Goal: Find specific page/section: Find specific page/section

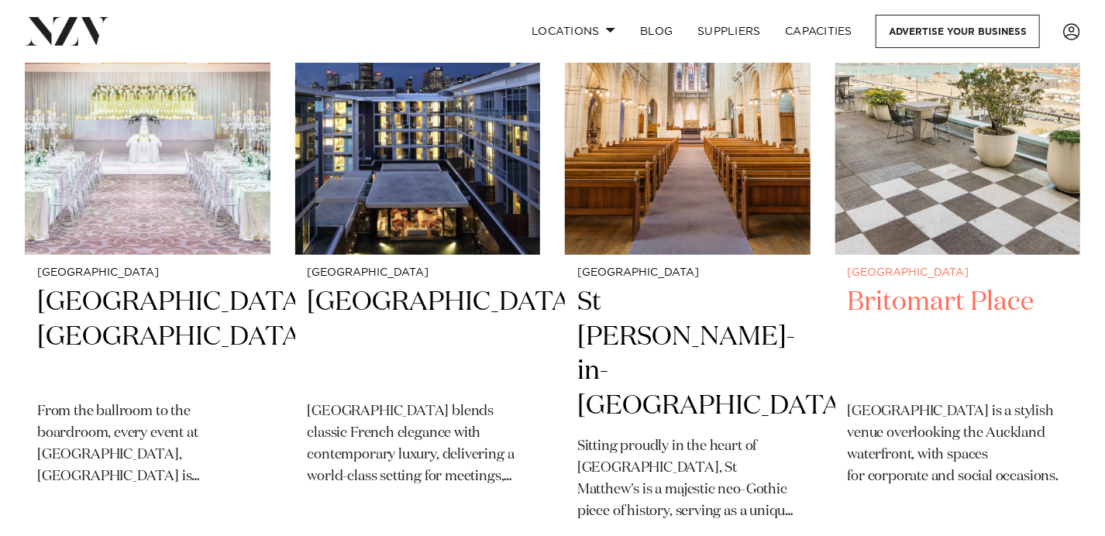
scroll to position [543, 0]
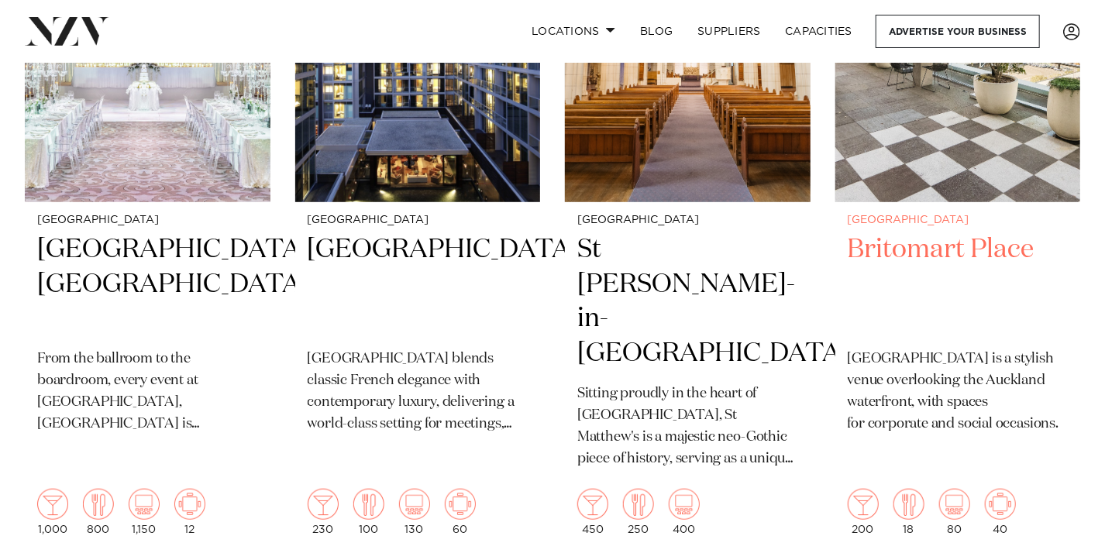
click at [934, 257] on h2 "Britomart Place" at bounding box center [958, 285] width 221 height 105
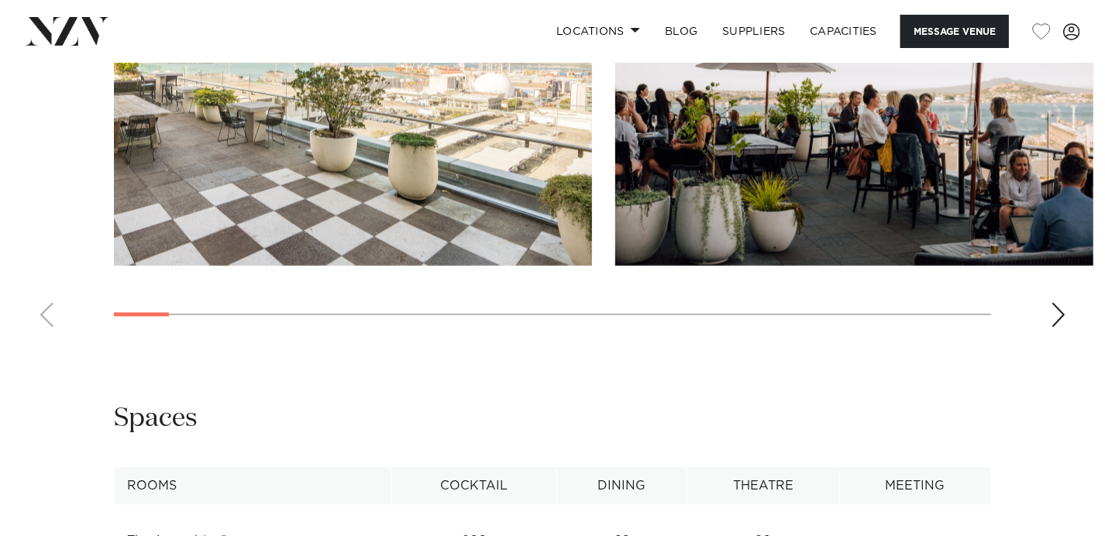
scroll to position [1628, 0]
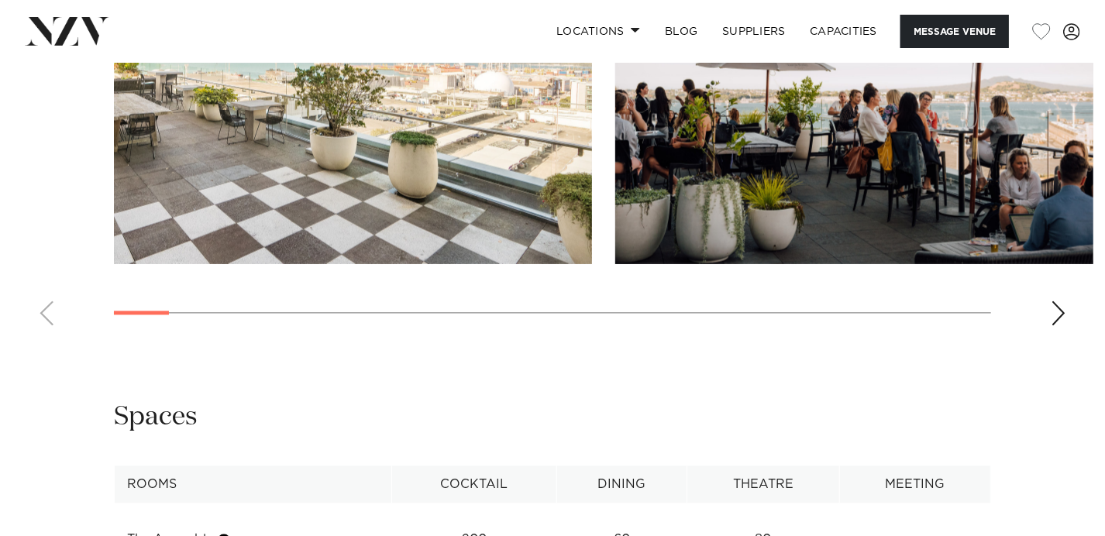
click at [1057, 312] on div "Next slide" at bounding box center [1059, 313] width 16 height 25
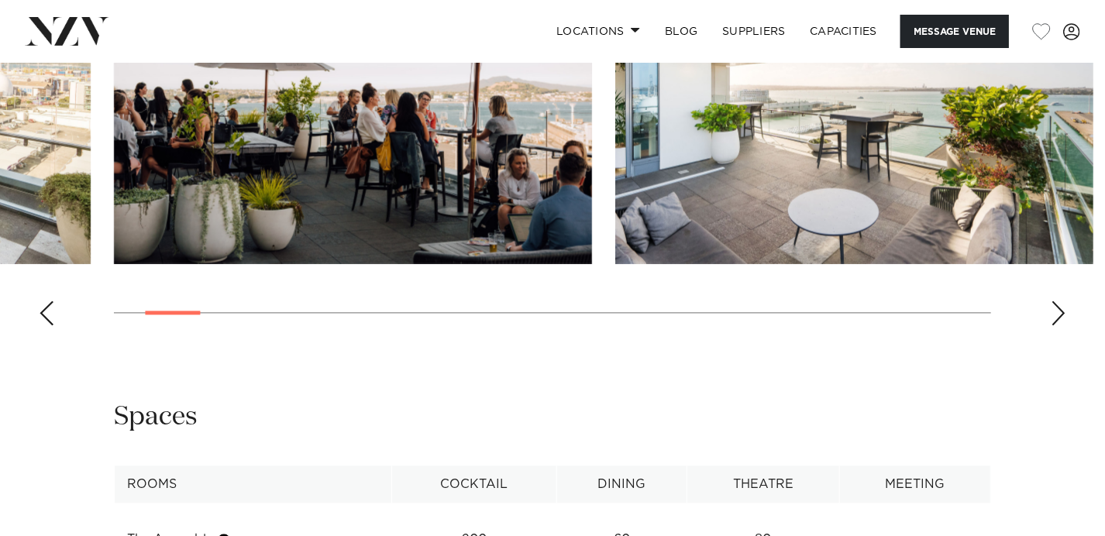
click at [1059, 311] on div "Next slide" at bounding box center [1059, 313] width 16 height 25
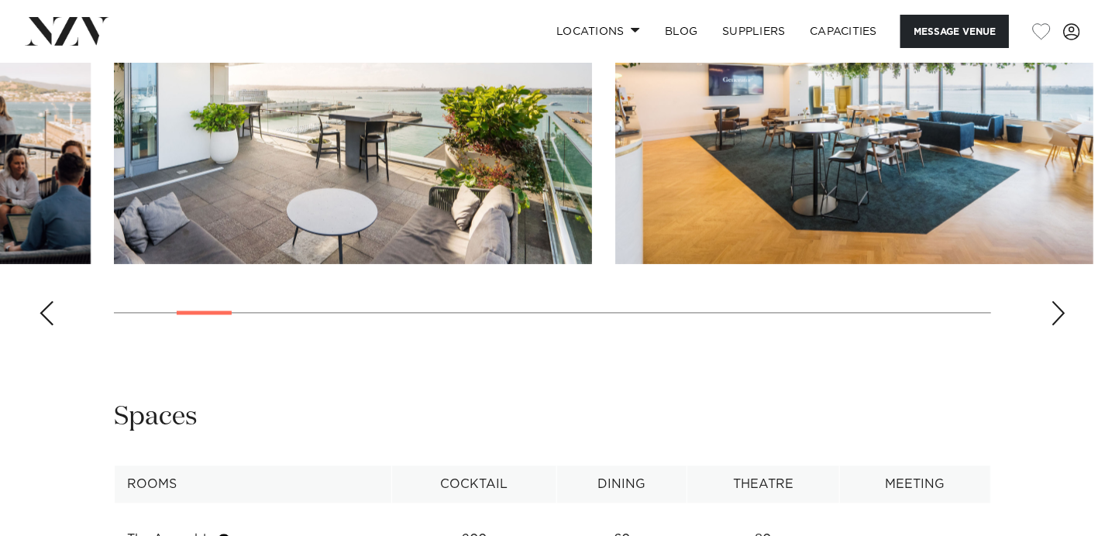
click at [1062, 315] on div "Next slide" at bounding box center [1059, 313] width 16 height 25
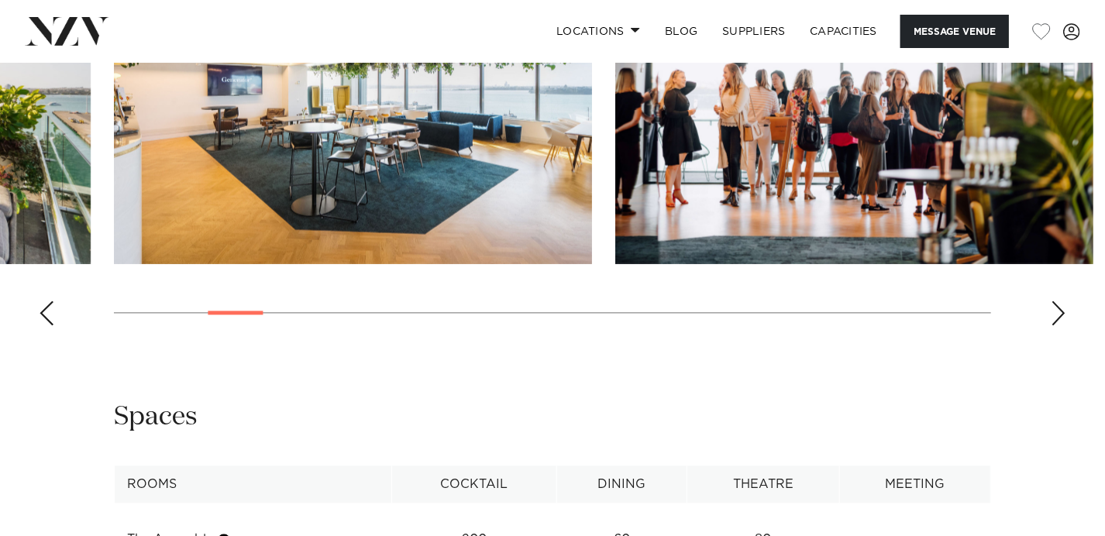
click at [1061, 312] on div "Next slide" at bounding box center [1059, 313] width 16 height 25
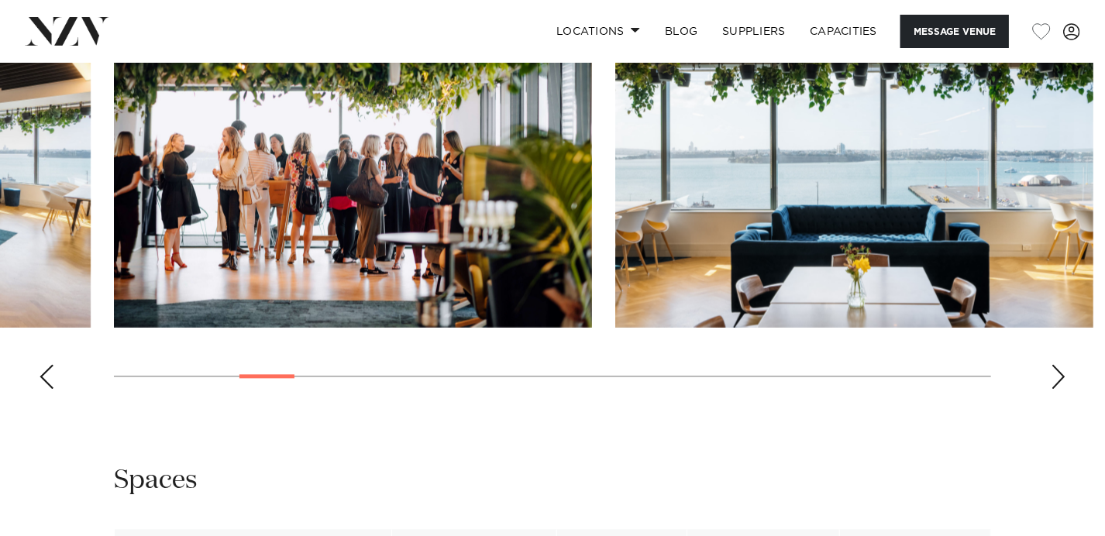
scroll to position [1240, 0]
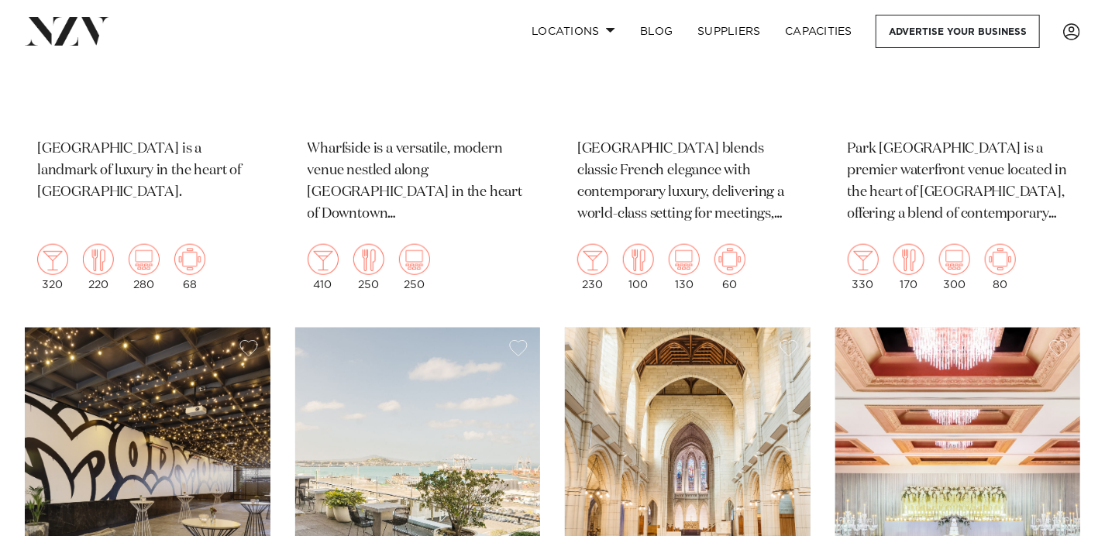
scroll to position [698, 0]
